Goal: Register for event/course

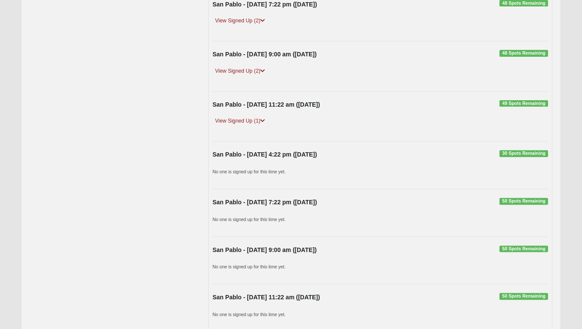
scroll to position [670, 0]
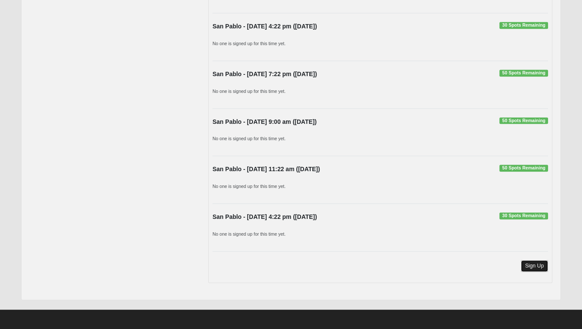
click at [537, 268] on link "Sign Up" at bounding box center [535, 266] width 28 height 12
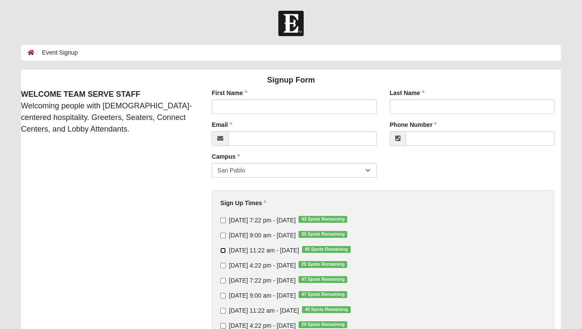
click at [222, 249] on input "[DATE] 11:22 am - [DATE] 40 Spots Remaining" at bounding box center [223, 251] width 6 height 6
checkbox input "true"
click at [246, 105] on input "First Name" at bounding box center [294, 106] width 165 height 15
type input "[PERSON_NAME]"
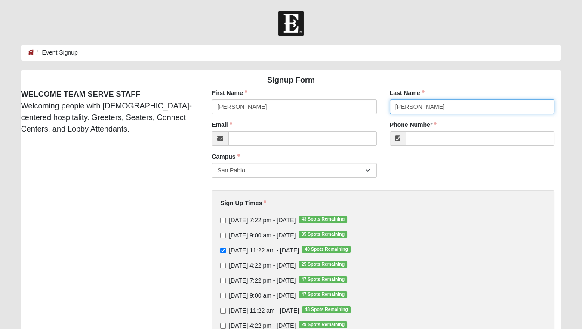
type input "[EMAIL_ADDRESS][DOMAIN_NAME]"
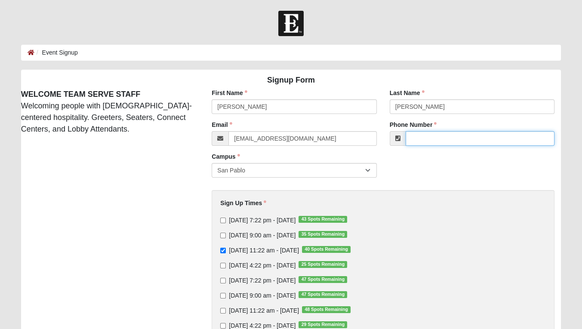
type input "[PHONE_NUMBER]"
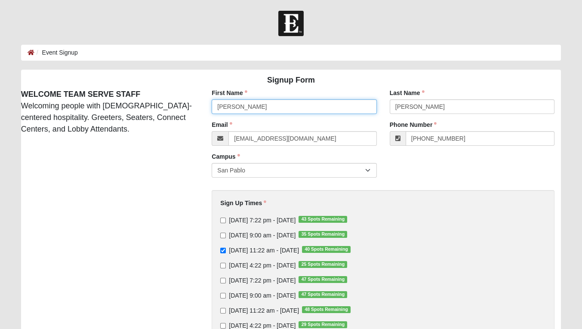
scroll to position [162, 0]
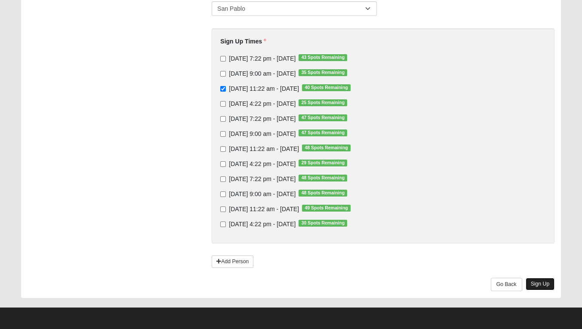
click at [540, 286] on link "Sign Up" at bounding box center [540, 284] width 29 height 12
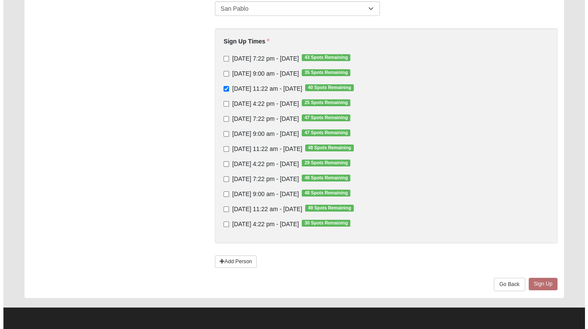
scroll to position [0, 0]
